Goal: Information Seeking & Learning: Learn about a topic

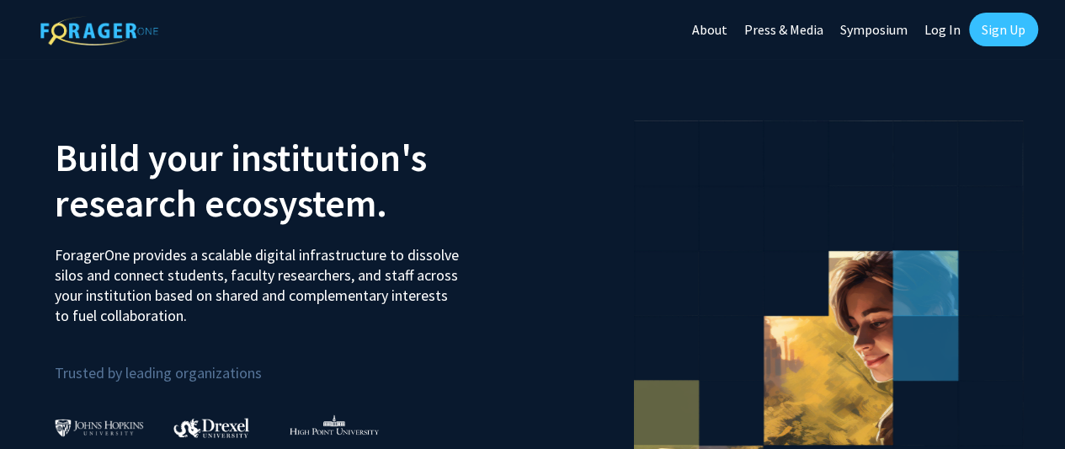
click at [941, 31] on link "Log In" at bounding box center [942, 29] width 53 height 59
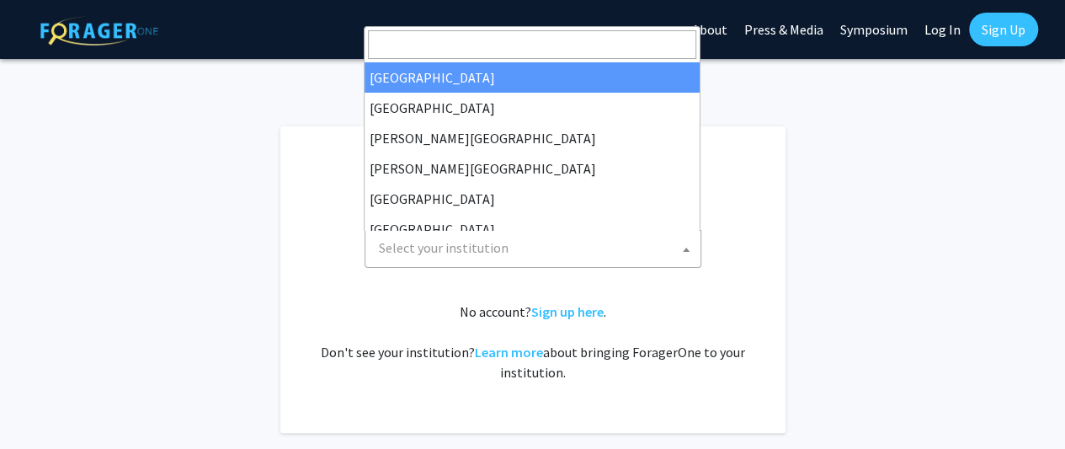
click at [513, 250] on span "Select your institution" at bounding box center [536, 248] width 328 height 35
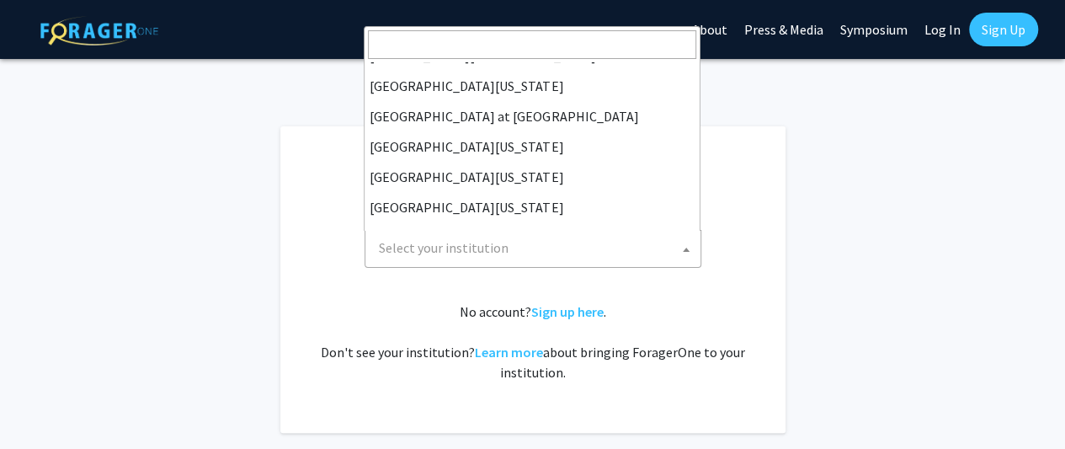
scroll to position [589, 0]
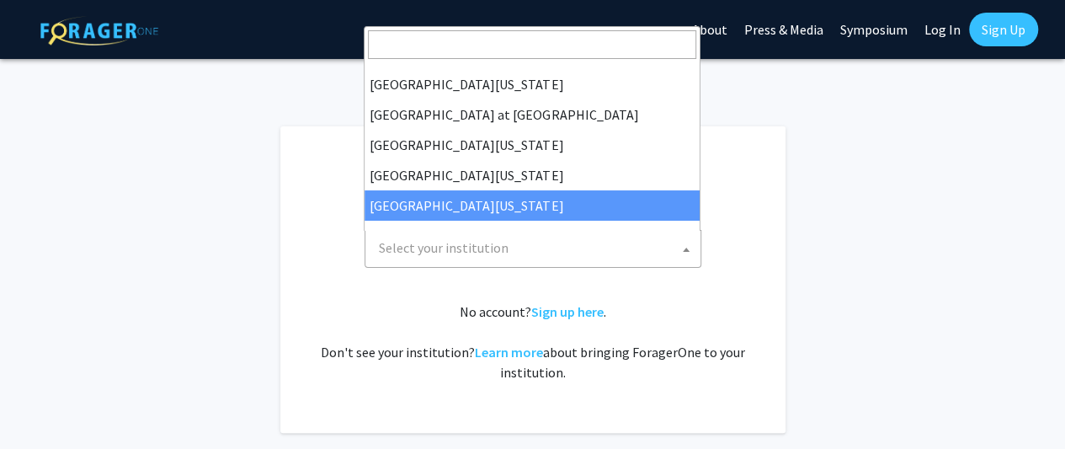
select select "33"
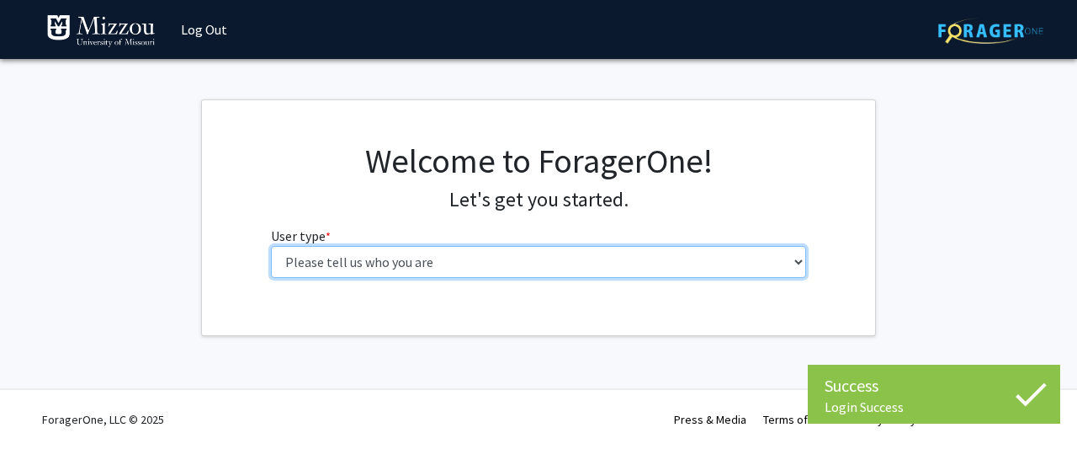
click at [404, 265] on select "Please tell us who you are Undergraduate Student Master's Student Doctoral Cand…" at bounding box center [539, 262] width 536 height 32
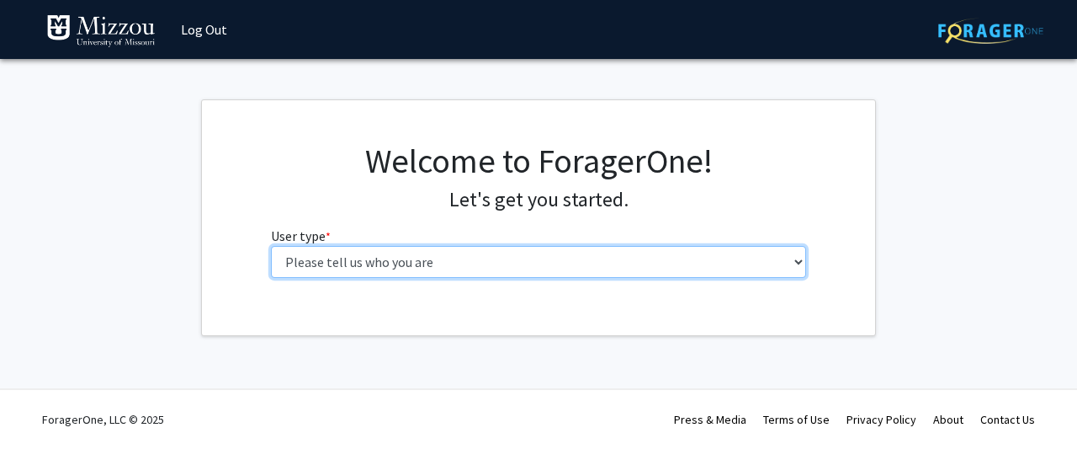
select select "6: adminAssistant"
click at [271, 246] on select "Please tell us who you are Undergraduate Student Master's Student Doctoral Cand…" at bounding box center [539, 262] width 536 height 32
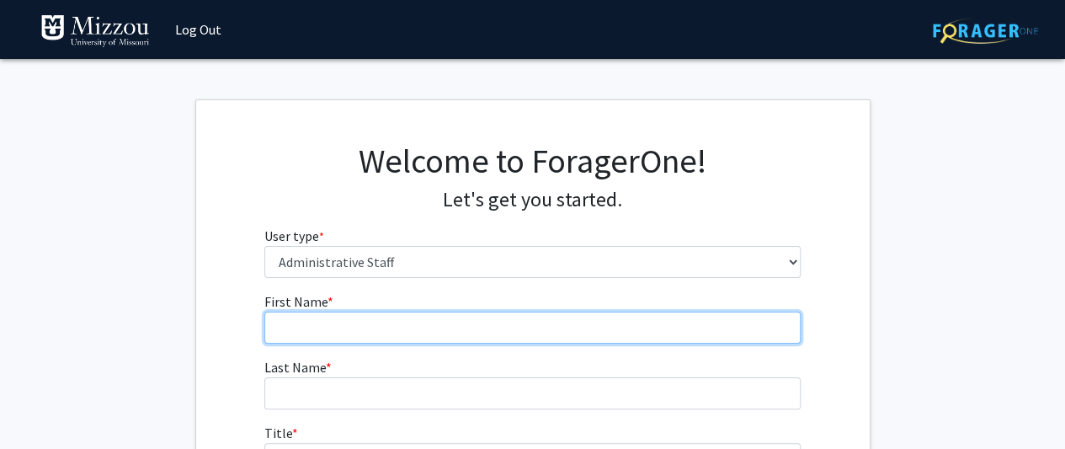
click at [376, 338] on input "First Name * required" at bounding box center [532, 327] width 536 height 32
type input "[PERSON_NAME]"
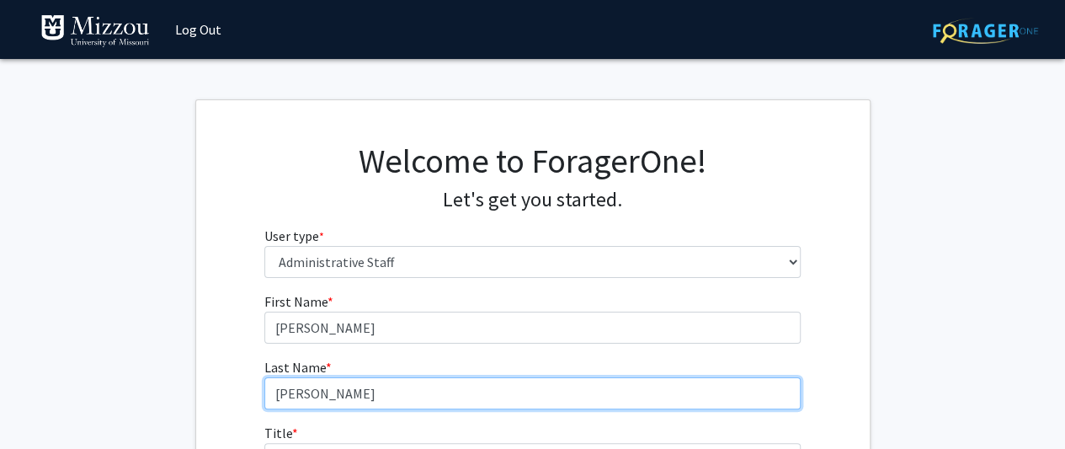
type input "[PERSON_NAME]"
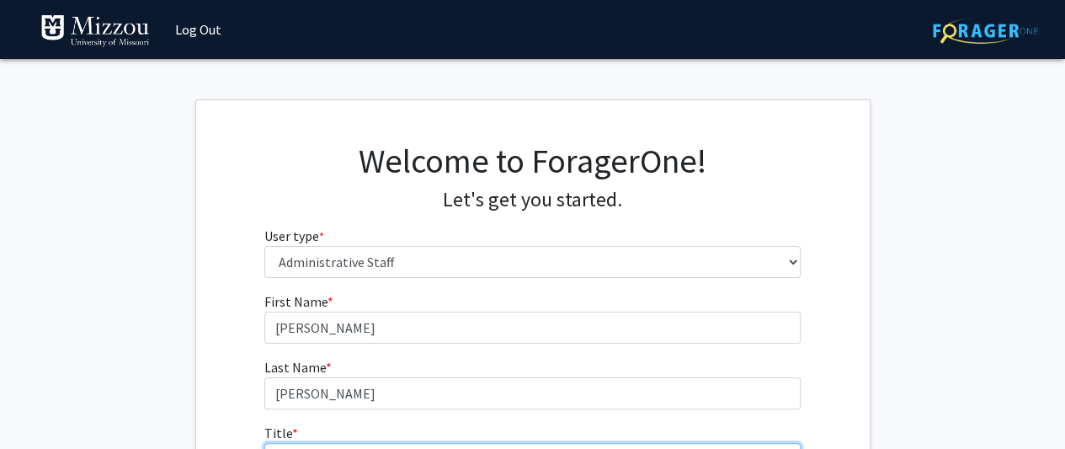
scroll to position [25, 0]
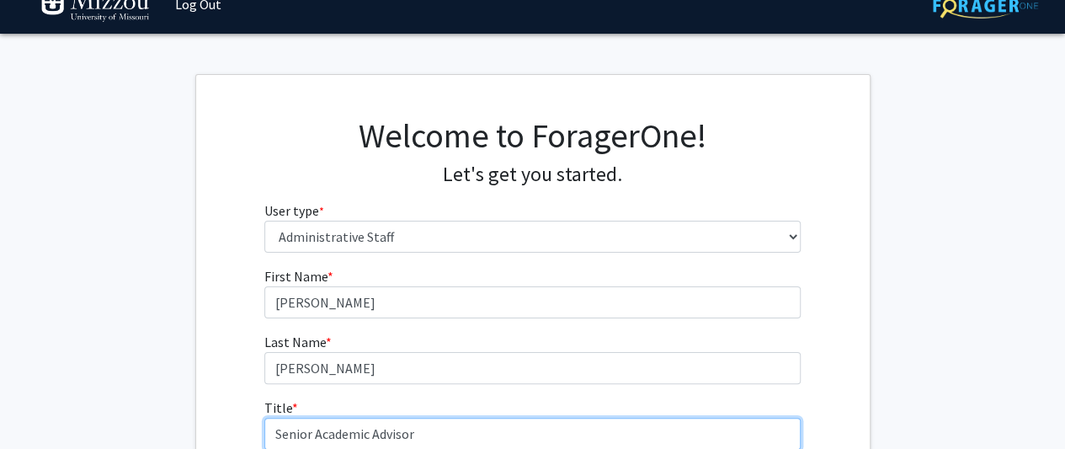
type input "Senior Academic Advisor"
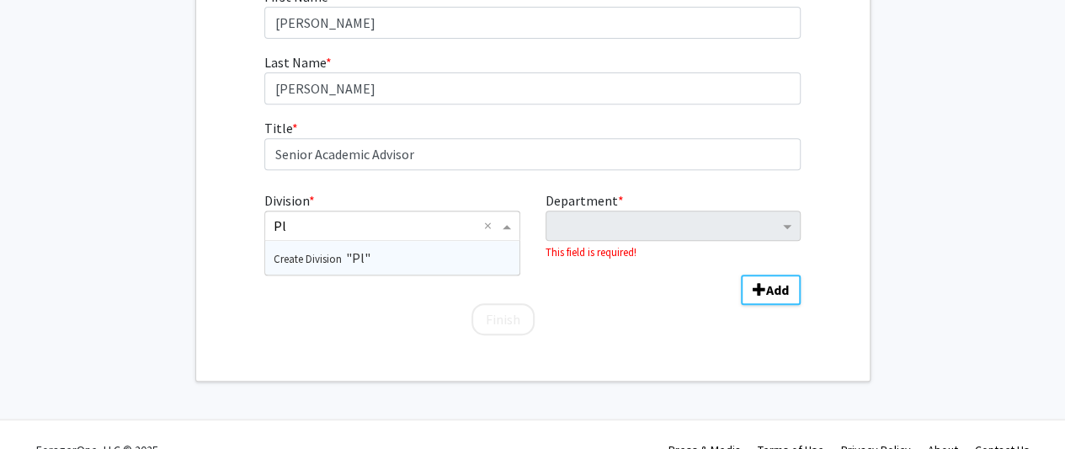
type input "P"
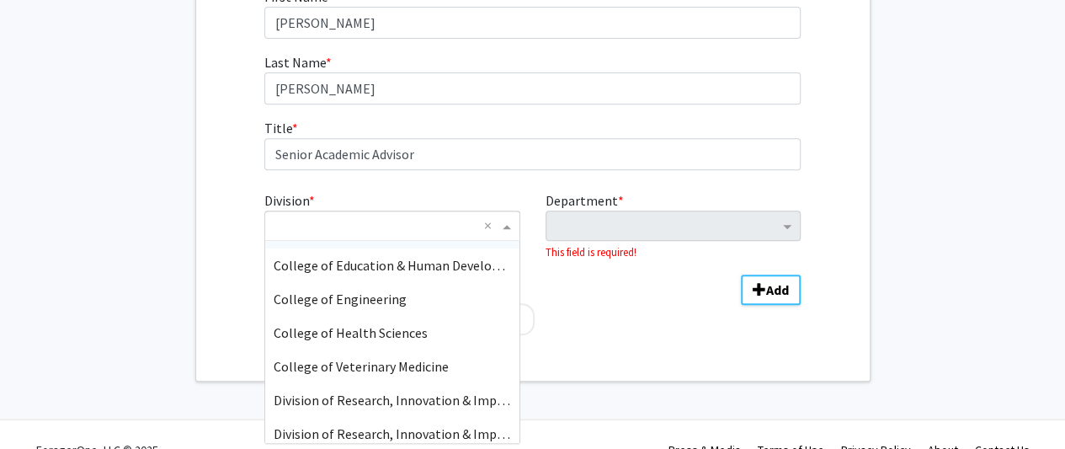
scroll to position [0, 0]
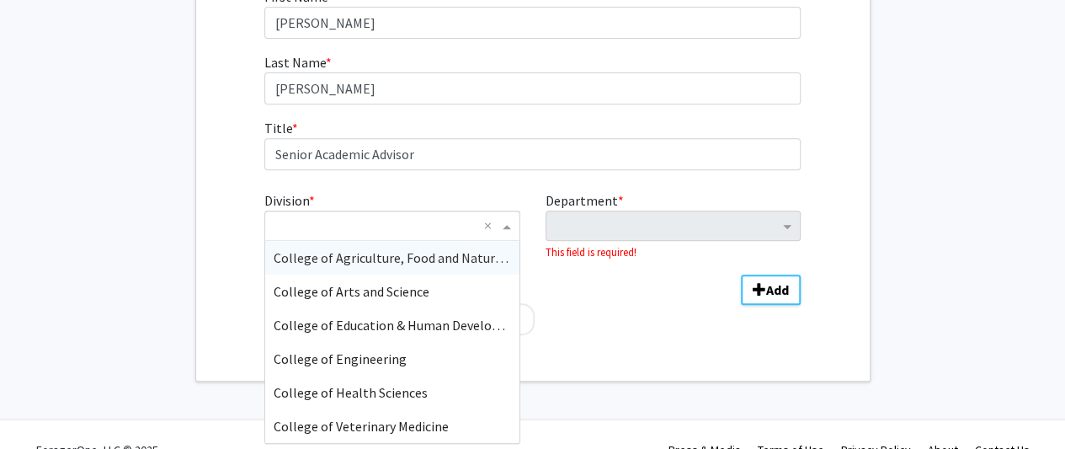
click at [471, 253] on span "College of Agriculture, Food and Natural Resources" at bounding box center [421, 257] width 294 height 17
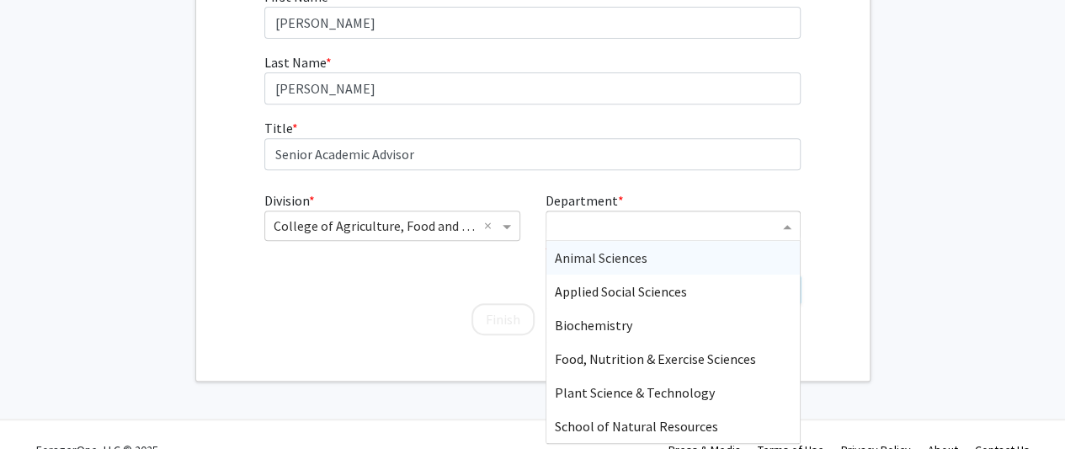
click at [608, 227] on input "Department" at bounding box center [667, 226] width 224 height 20
click at [704, 398] on span "Plant Science & Technology" at bounding box center [635, 392] width 160 height 17
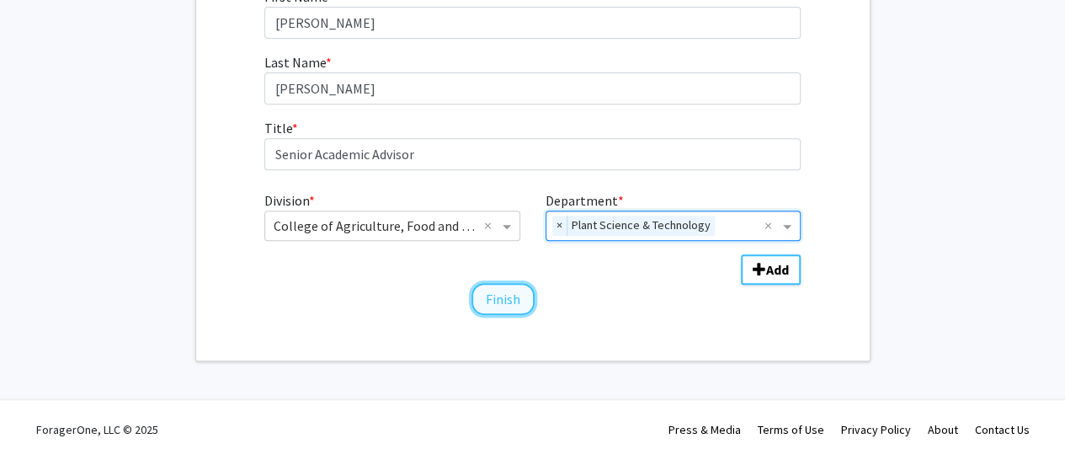
click at [496, 300] on button "Finish" at bounding box center [502, 299] width 63 height 32
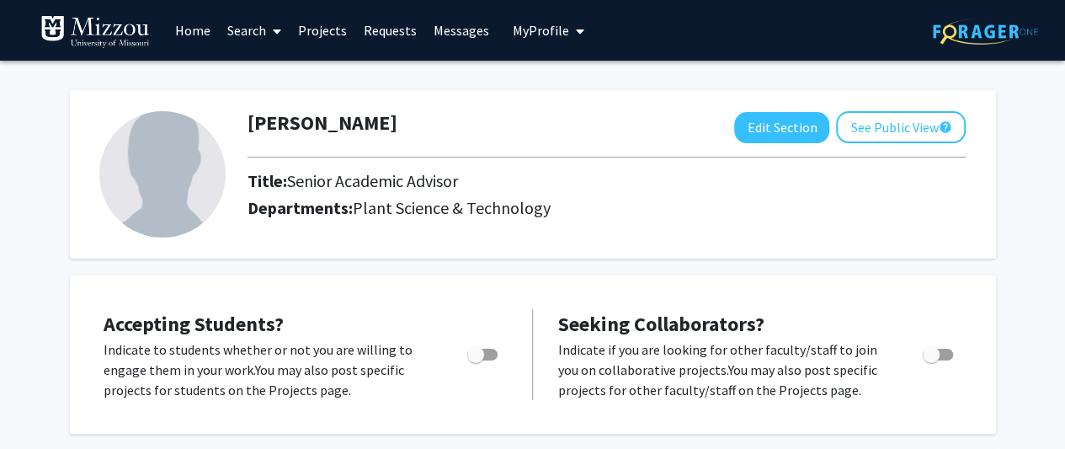
click at [241, 33] on link "Search" at bounding box center [254, 30] width 71 height 59
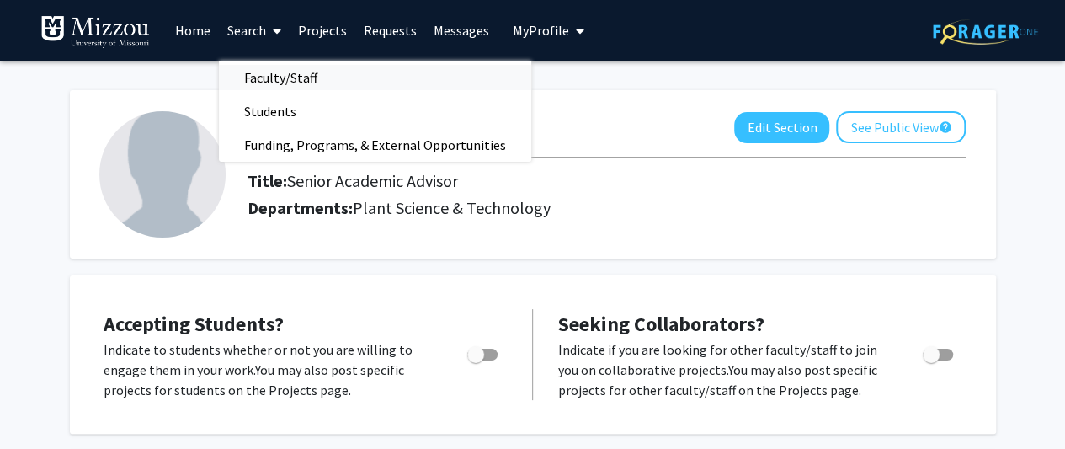
click at [264, 78] on span "Faculty/Staff" at bounding box center [281, 78] width 124 height 34
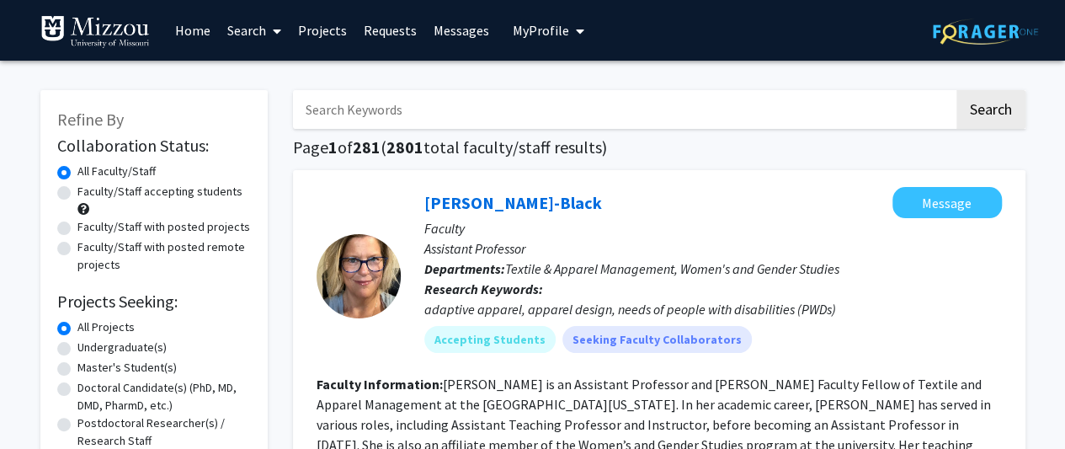
click at [445, 105] on input "Search Keywords" at bounding box center [623, 109] width 661 height 39
type input "entomology"
click at [956, 90] on button "Search" at bounding box center [990, 109] width 69 height 39
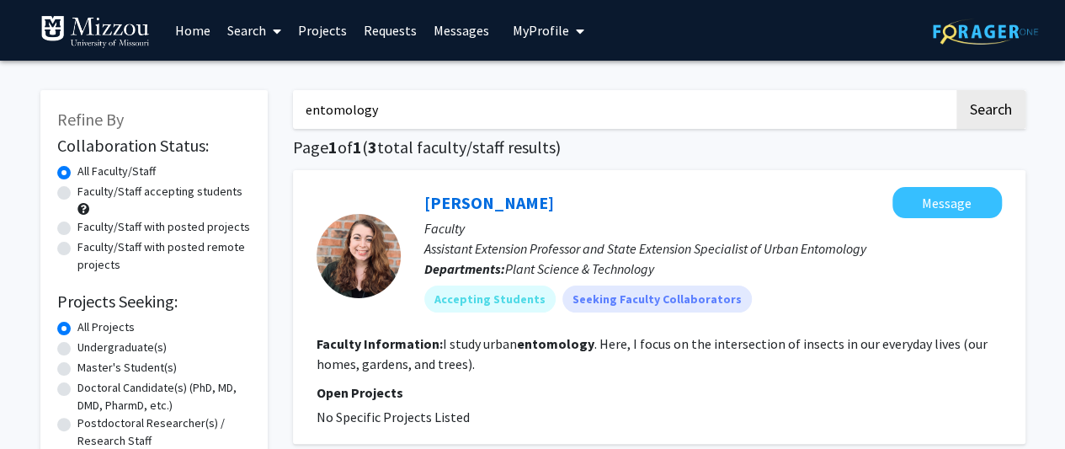
drag, startPoint x: 401, startPoint y: 101, endPoint x: 215, endPoint y: 158, distance: 194.6
type input "[PERSON_NAME]"
click at [956, 90] on button "Search" at bounding box center [990, 109] width 69 height 39
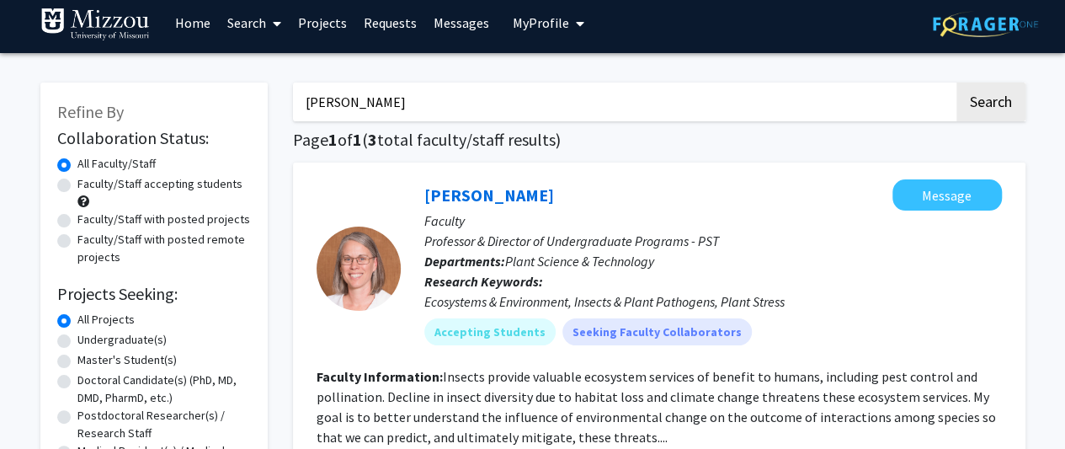
scroll to position [4, 0]
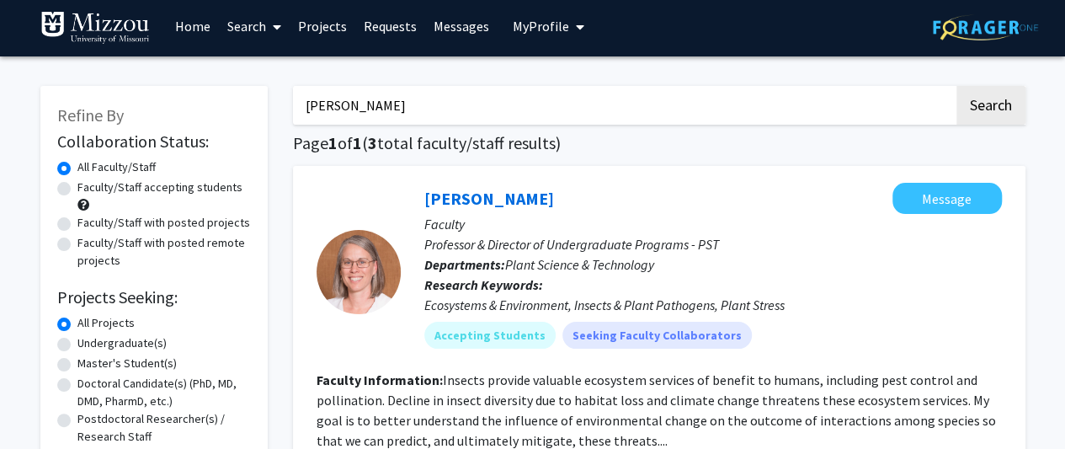
drag, startPoint x: 388, startPoint y: 117, endPoint x: 246, endPoint y: 134, distance: 143.2
type input "insects"
click at [956, 86] on button "Search" at bounding box center [990, 105] width 69 height 39
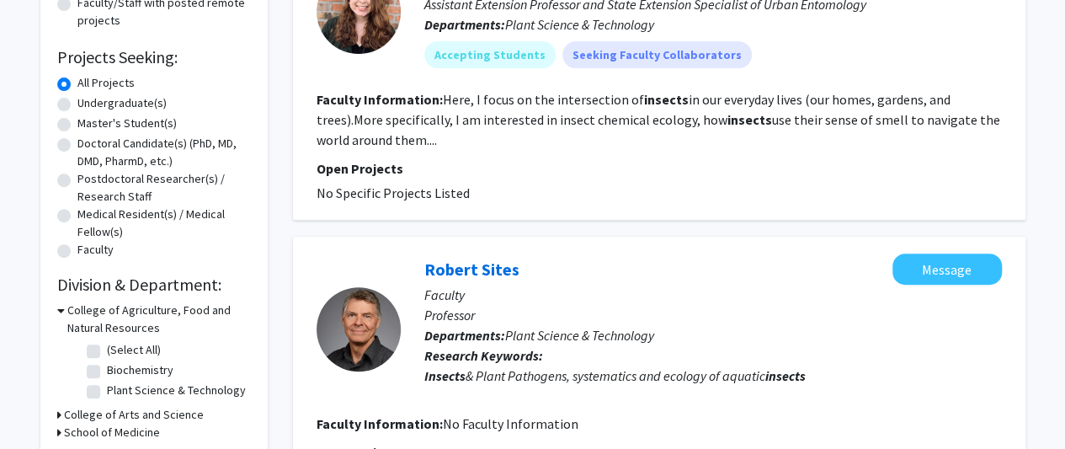
scroll to position [432, 0]
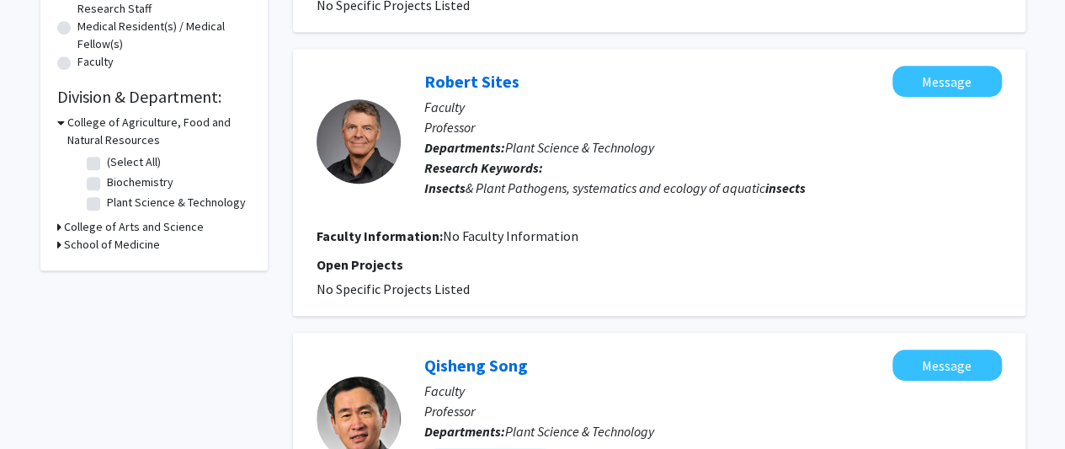
click at [107, 200] on label "Plant Science & Technology" at bounding box center [176, 203] width 139 height 18
click at [107, 200] on input "Plant Science & Technology" at bounding box center [112, 199] width 11 height 11
checkbox input "true"
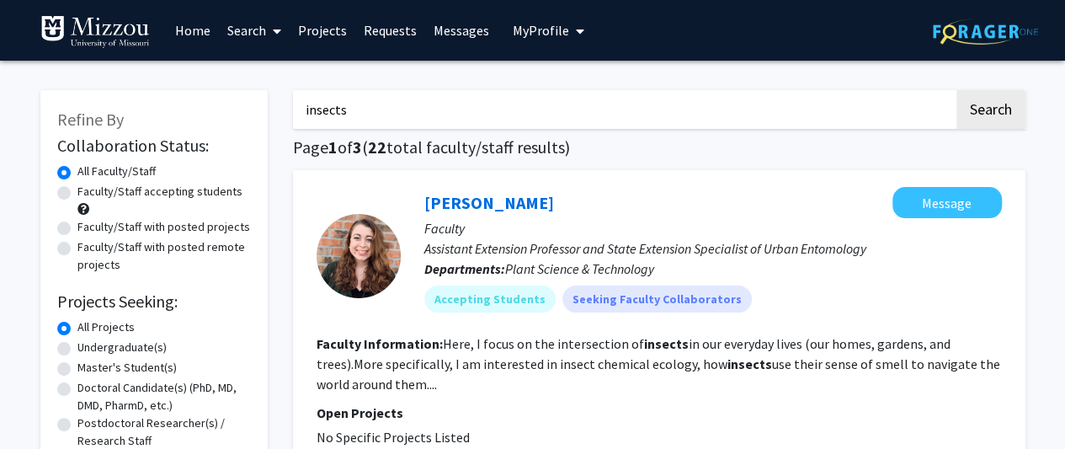
drag, startPoint x: 426, startPoint y: 109, endPoint x: 244, endPoint y: 110, distance: 181.8
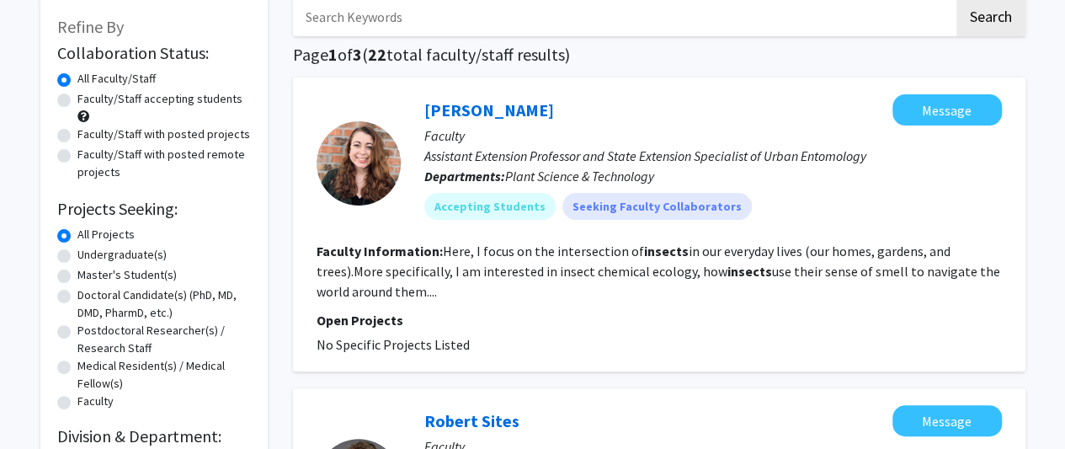
scroll to position [88, 0]
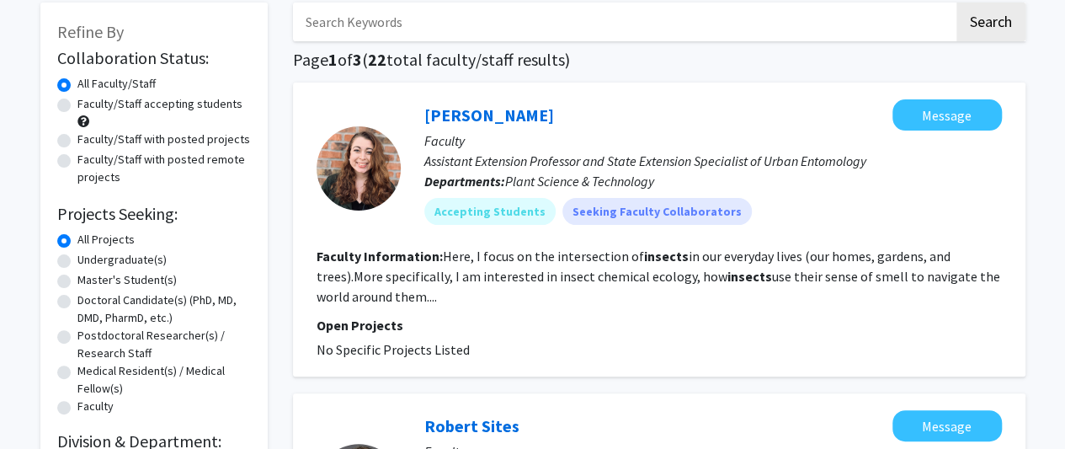
drag, startPoint x: 1035, startPoint y: 38, endPoint x: 444, endPoint y: 19, distance: 591.2
click at [444, 19] on input "Search Keywords" at bounding box center [623, 22] width 661 height 39
click at [77, 258] on label "Undergraduate(s)" at bounding box center [121, 260] width 89 height 18
click at [77, 258] on input "Undergraduate(s)" at bounding box center [82, 256] width 11 height 11
radio input "true"
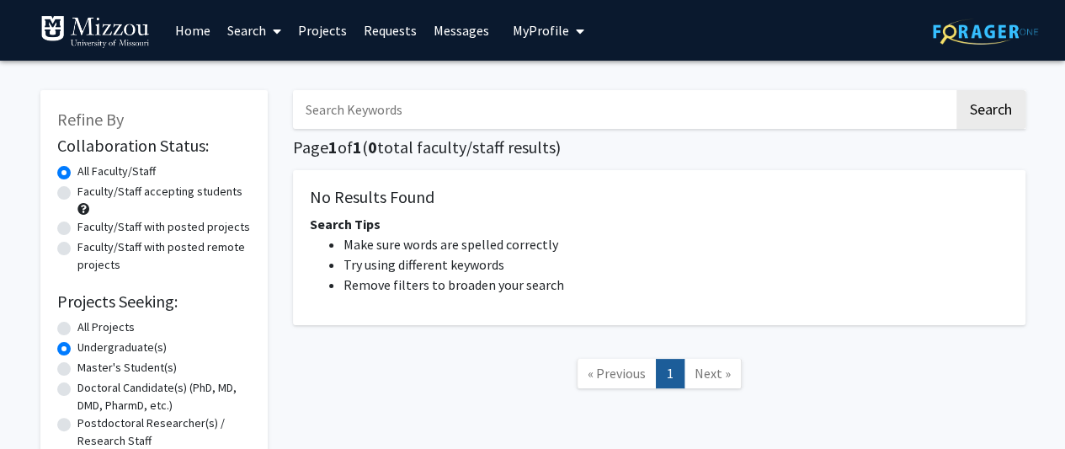
click at [272, 29] on span at bounding box center [273, 31] width 15 height 59
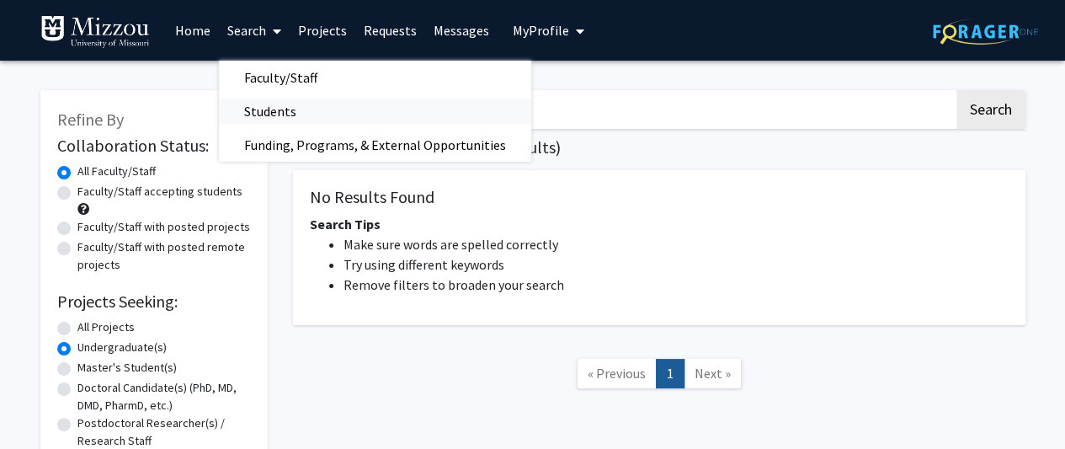
click at [261, 105] on span "Students" at bounding box center [270, 111] width 103 height 34
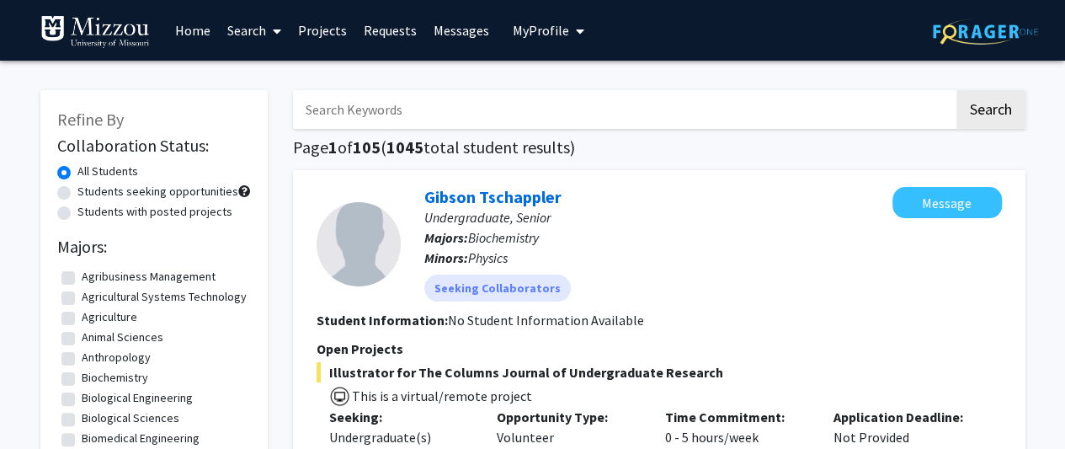
click at [82, 301] on label "Agricultural Systems Technology" at bounding box center [164, 297] width 165 height 18
click at [82, 299] on input "Agricultural Systems Technology" at bounding box center [87, 293] width 11 height 11
checkbox input "true"
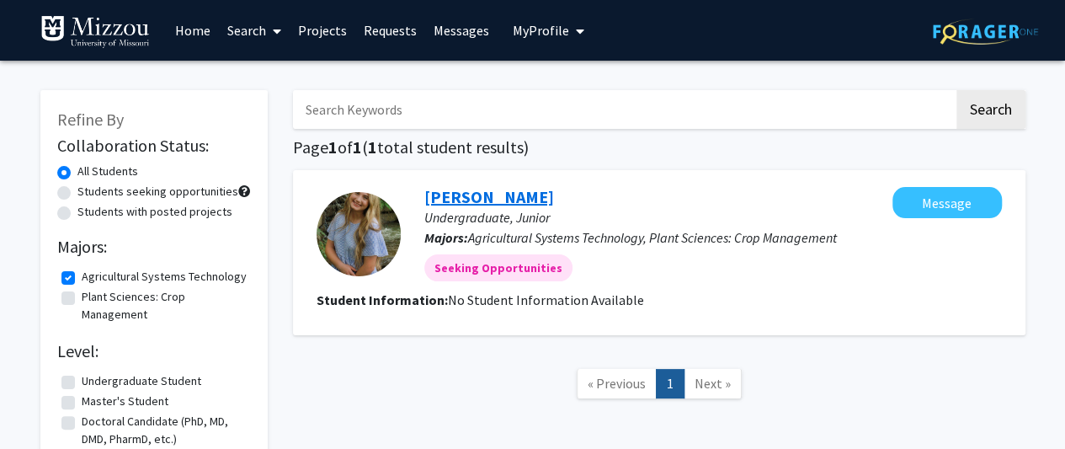
click at [486, 197] on link "[PERSON_NAME]" at bounding box center [489, 196] width 130 height 21
